Goal: Information Seeking & Learning: Learn about a topic

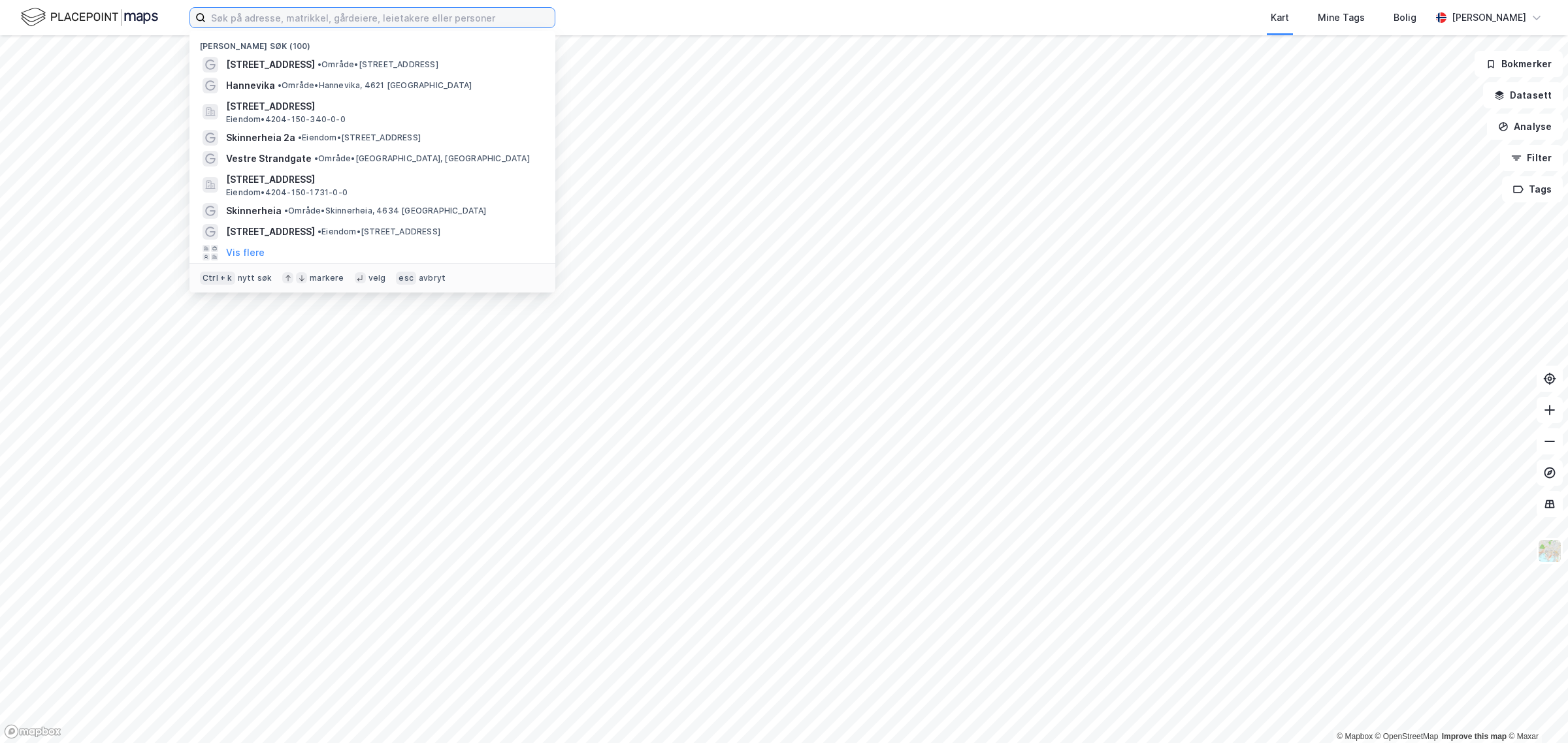
click at [330, 26] on input at bounding box center [380, 18] width 349 height 20
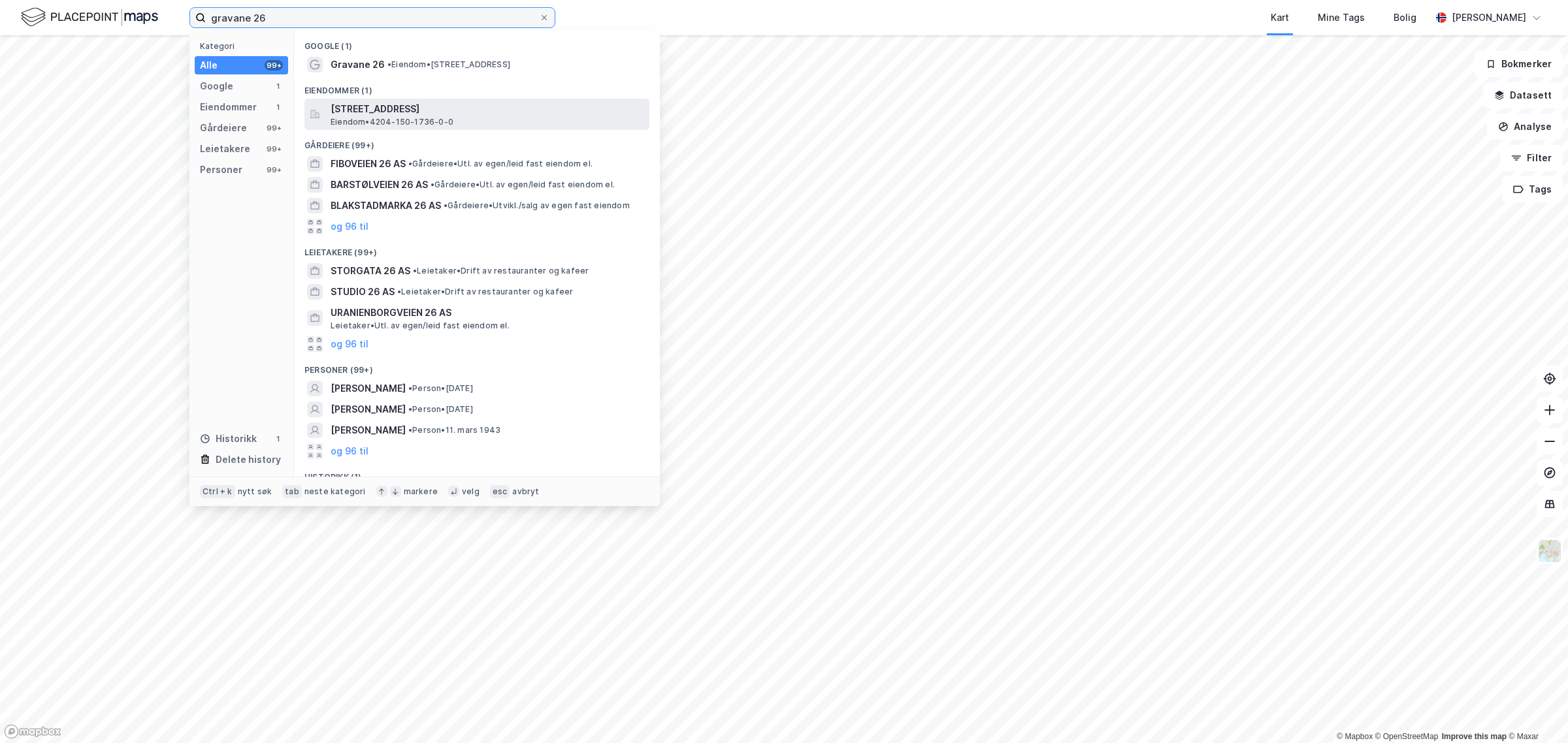
type input "gravane 26"
click at [356, 110] on span "[STREET_ADDRESS]" at bounding box center [487, 109] width 314 height 16
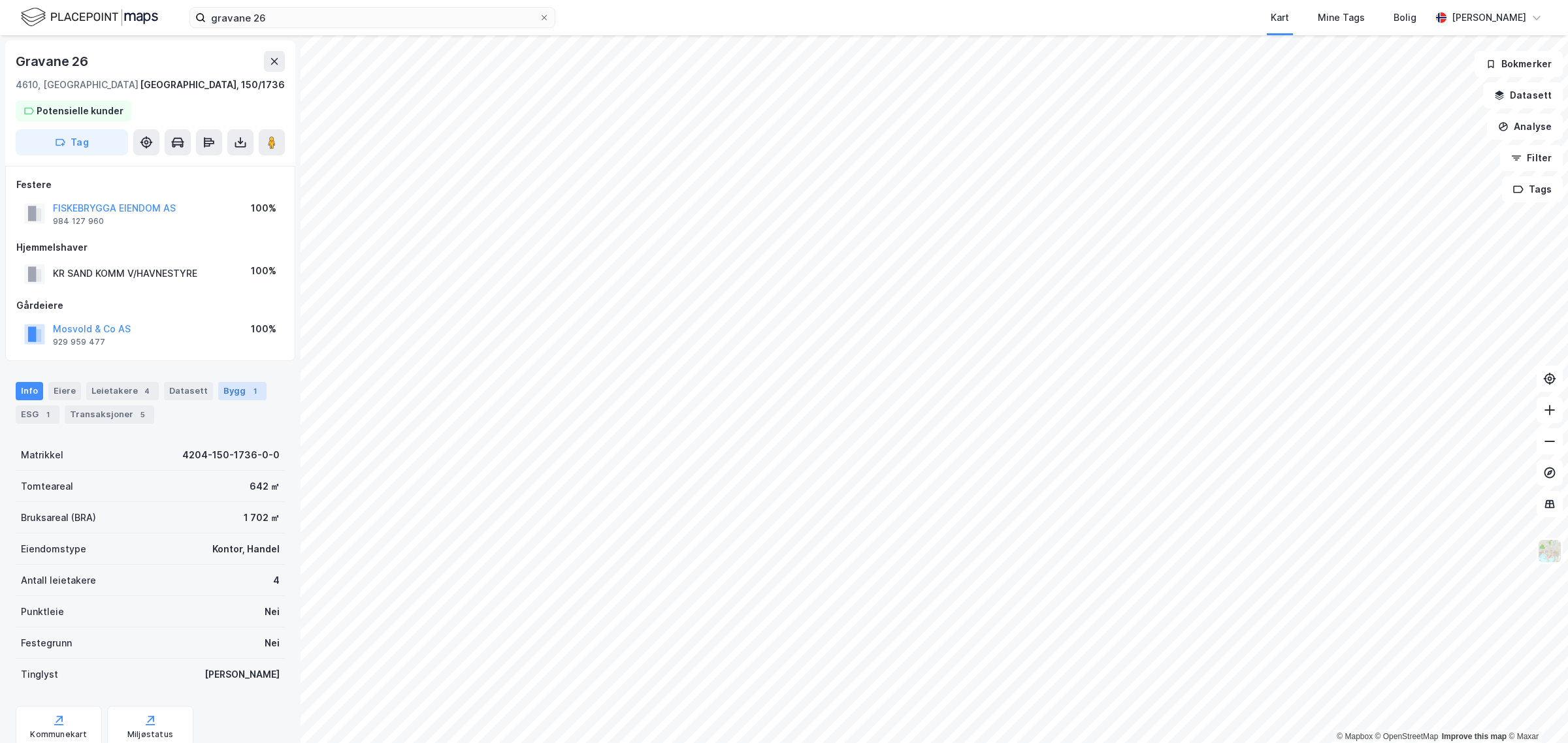
click at [237, 391] on div "Bygg 1" at bounding box center [242, 391] width 48 height 18
